Goal: Information Seeking & Learning: Learn about a topic

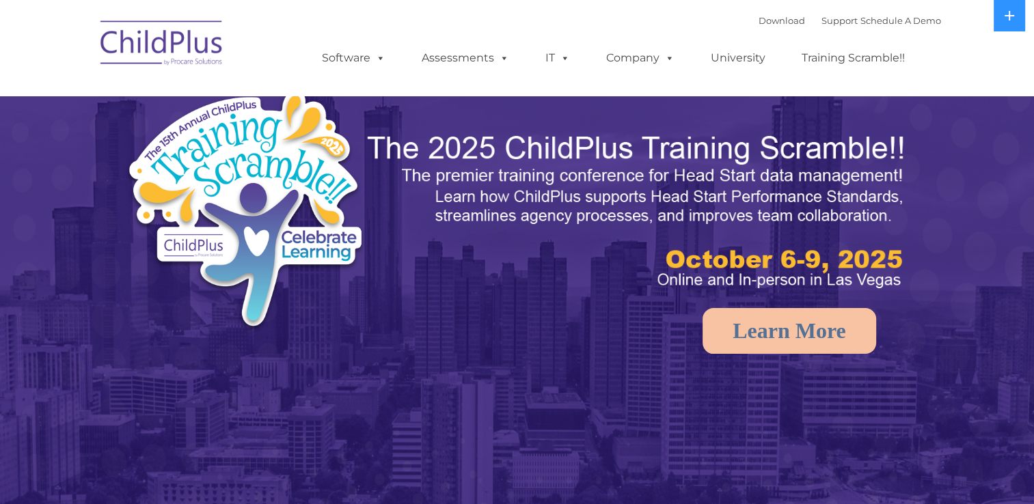
select select "MEDIUM"
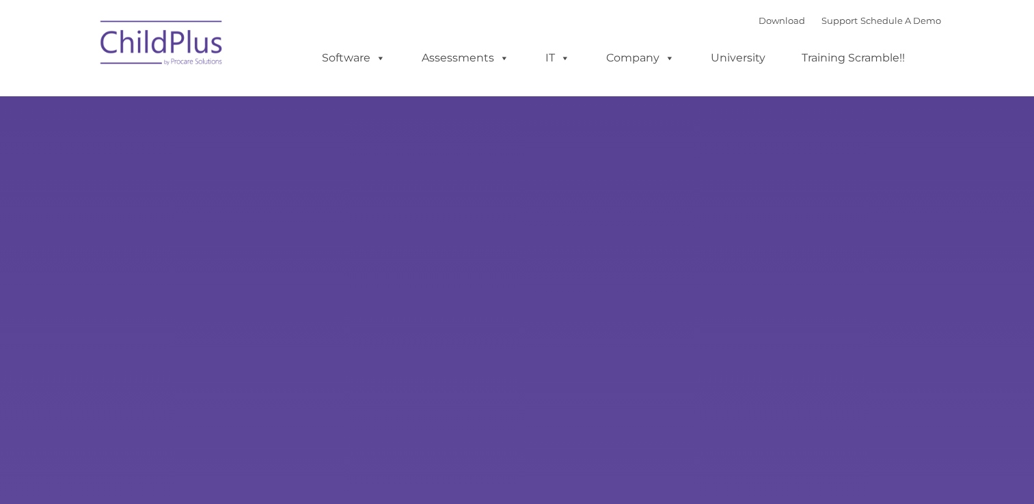
type input ""
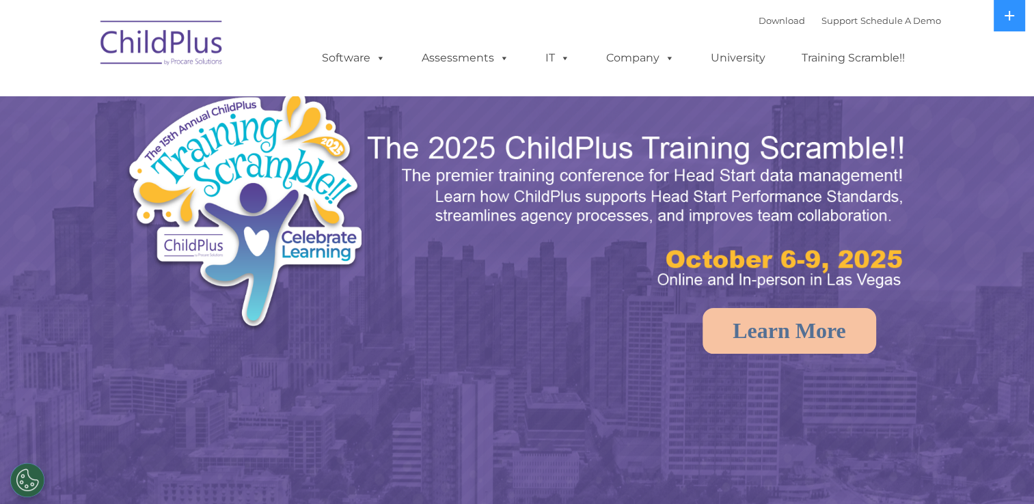
select select "MEDIUM"
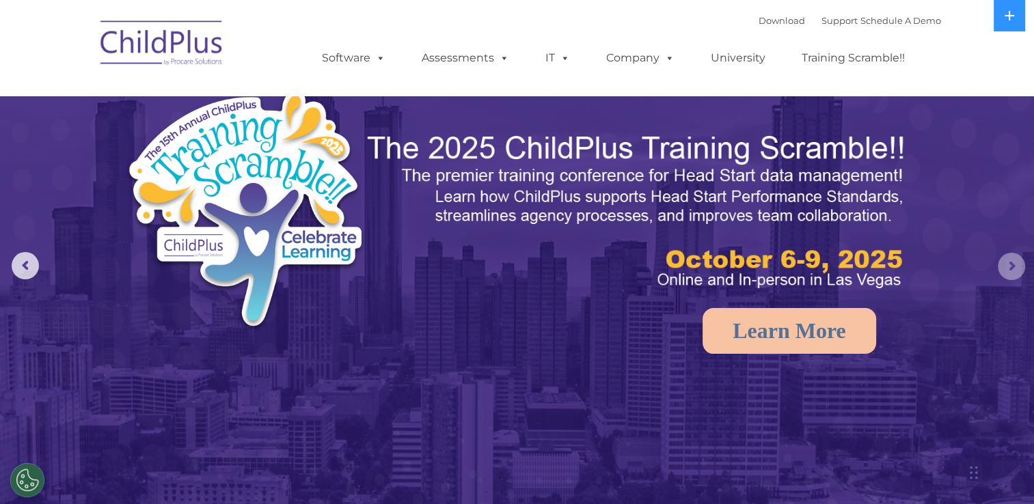
click at [1011, 268] on rs-arrow at bounding box center [1011, 266] width 27 height 27
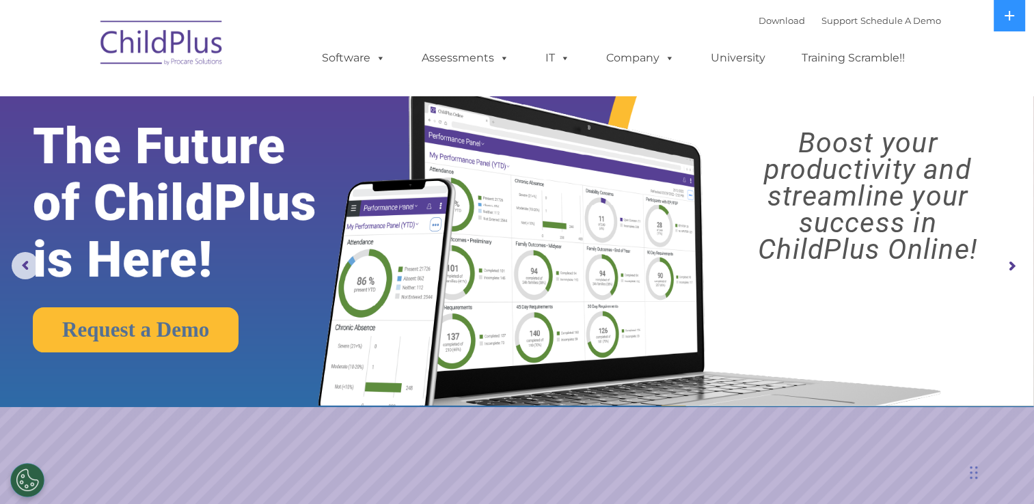
click at [1011, 268] on rs-arrow at bounding box center [1011, 266] width 27 height 27
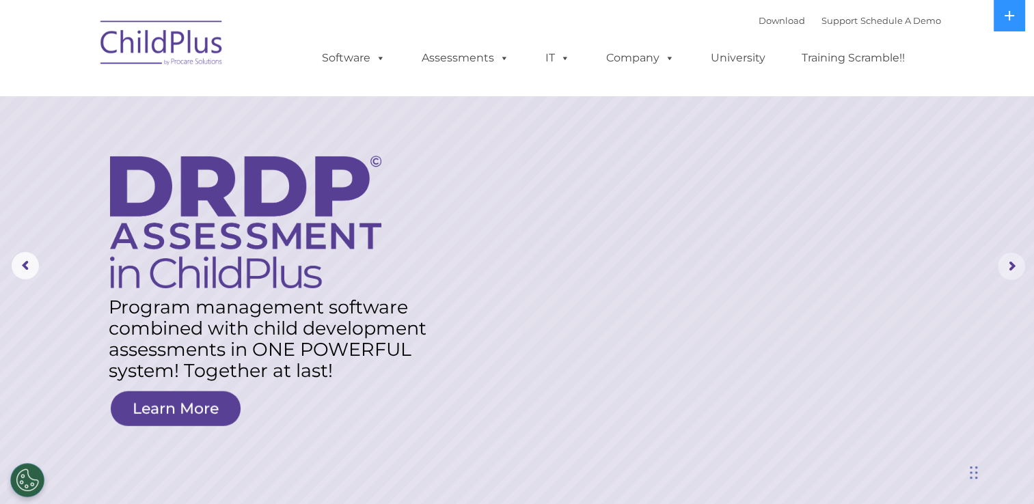
click at [1011, 268] on rs-arrow at bounding box center [1011, 266] width 27 height 27
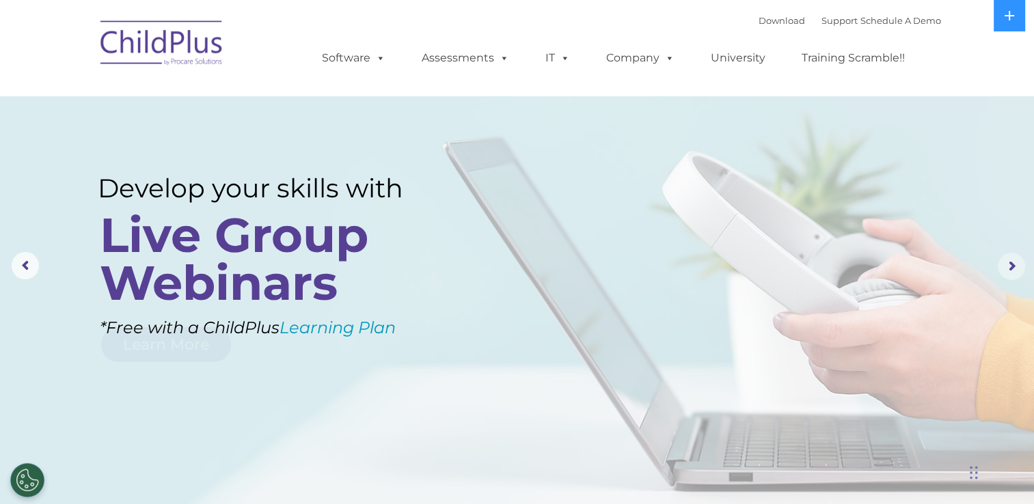
click at [1011, 268] on rs-arrow at bounding box center [1011, 266] width 27 height 27
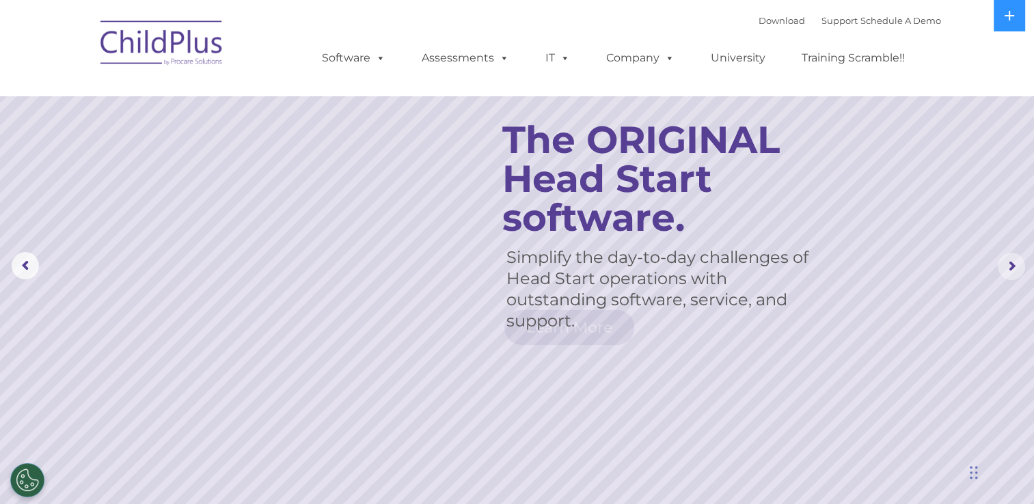
click at [1011, 268] on rs-arrow at bounding box center [1011, 266] width 27 height 27
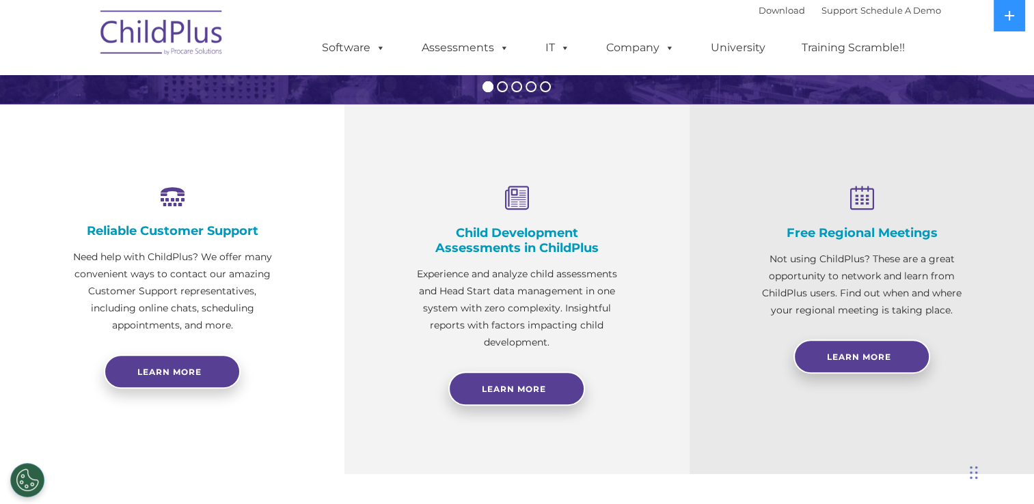
scroll to position [437, 0]
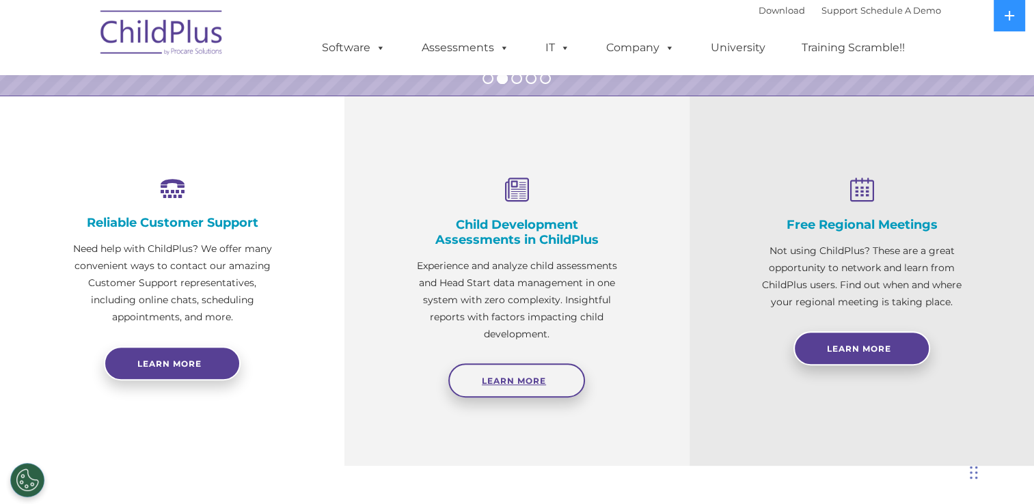
click at [520, 378] on span "Learn More" at bounding box center [514, 381] width 64 height 10
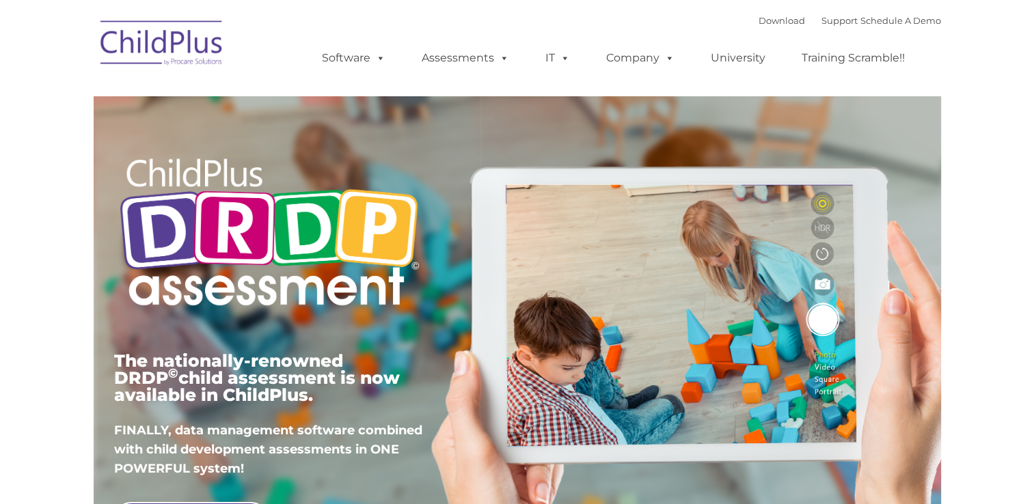
type input ""
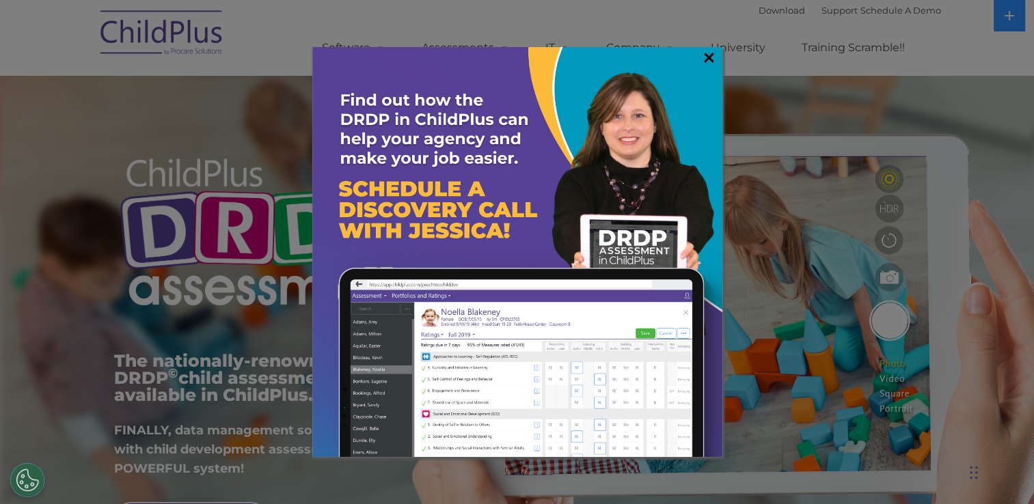
click at [709, 51] on link "×" at bounding box center [709, 58] width 16 height 14
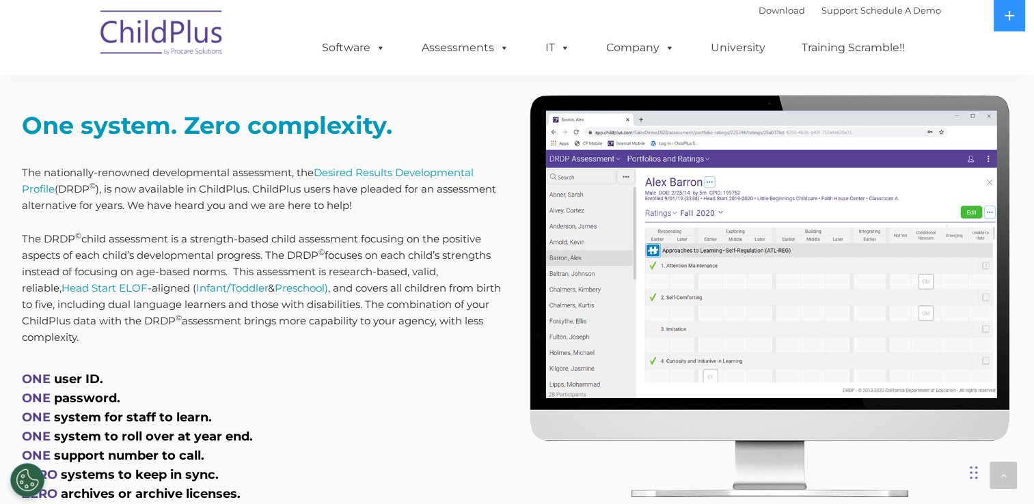
scroll to position [547, 0]
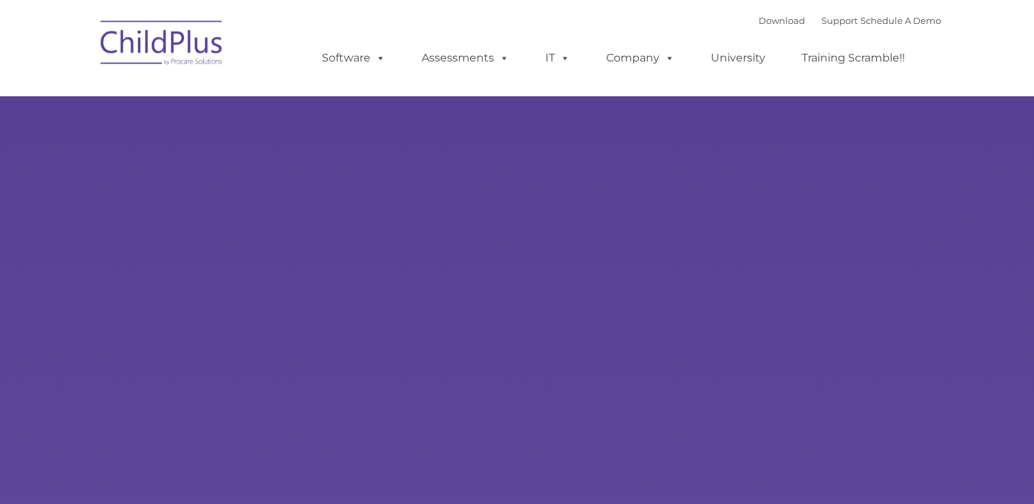
type input ""
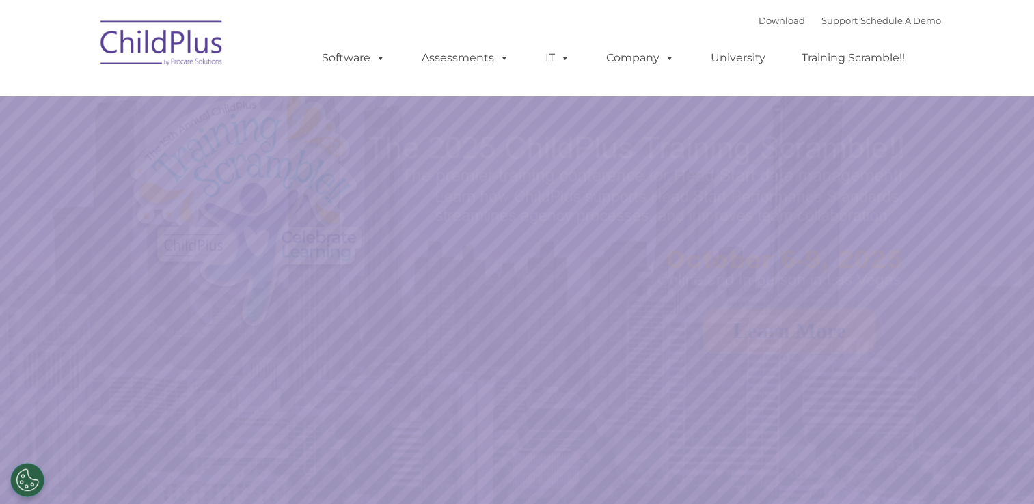
select select "MEDIUM"
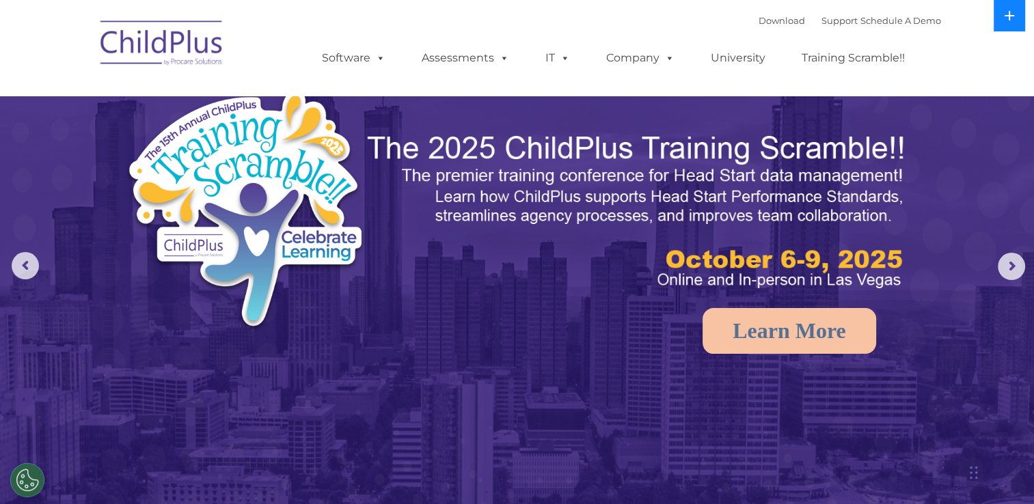
click at [1013, 22] on button at bounding box center [1008, 15] width 31 height 31
